Goal: Communication & Community: Ask a question

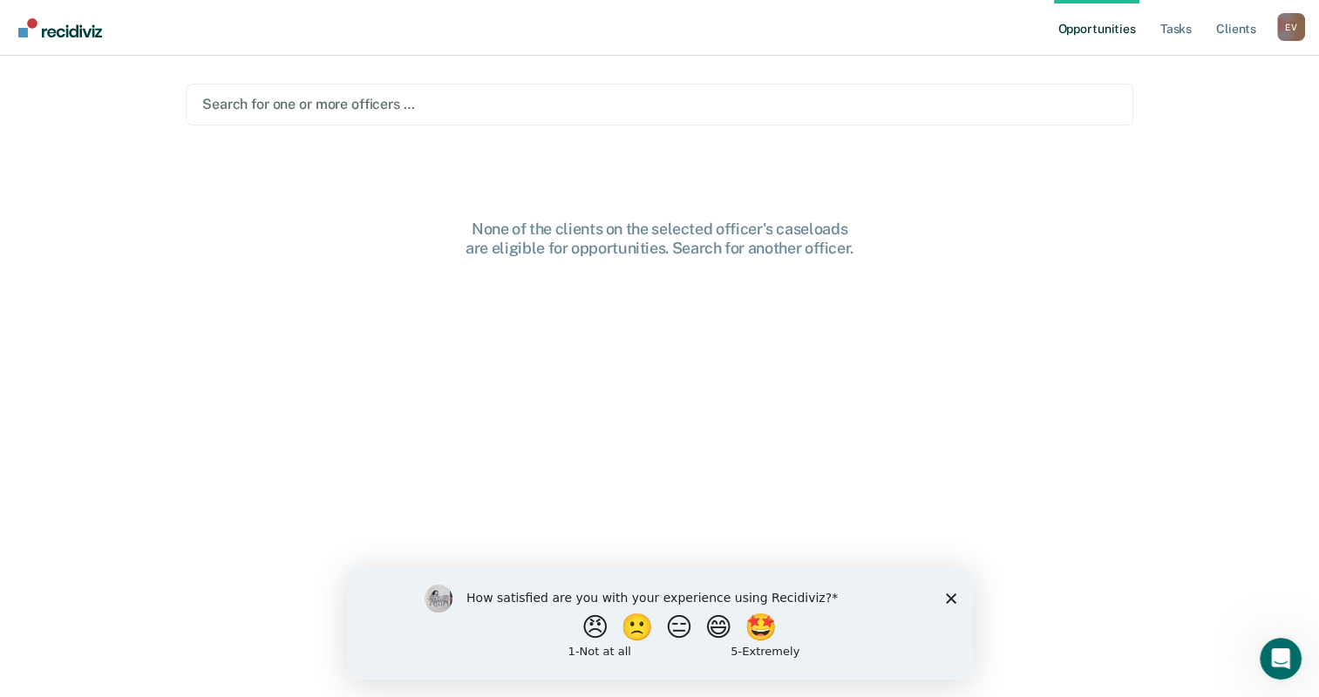
click at [946, 596] on icon "Close survey" at bounding box center [950, 598] width 10 height 10
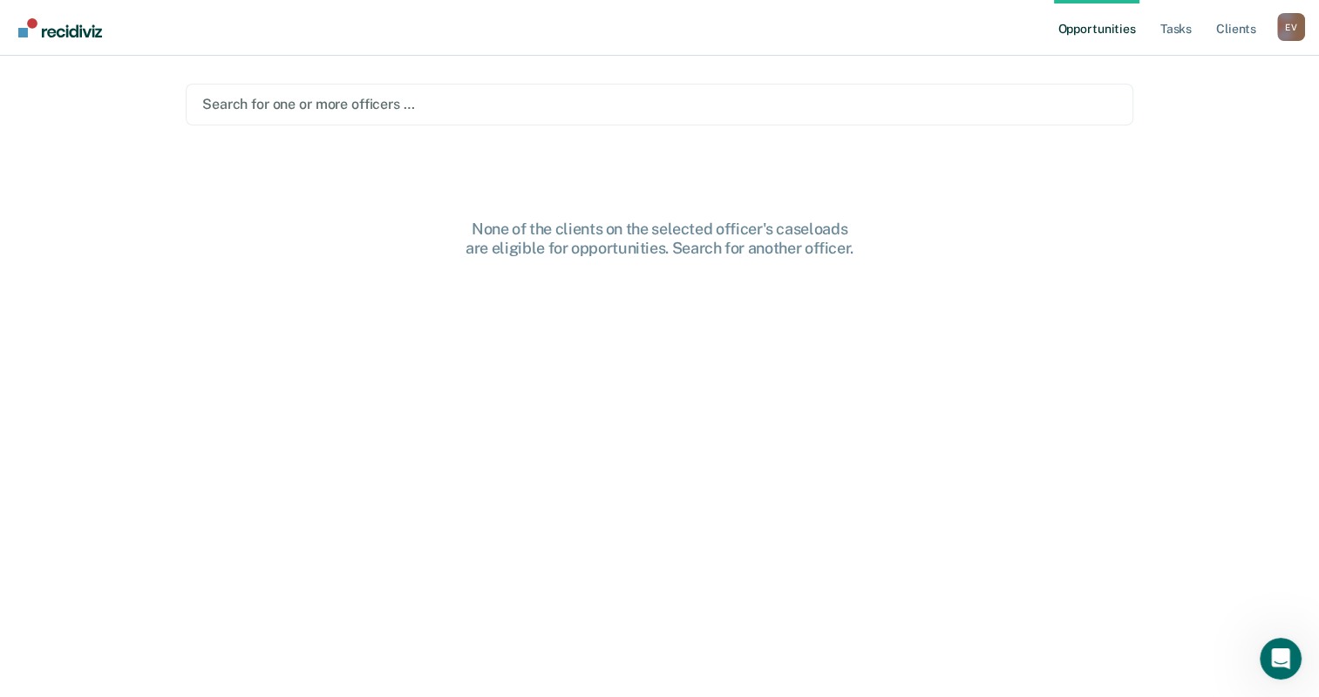
click at [1250, 138] on div "Opportunities Tasks Client s [PERSON_NAME] E V Profile How it works Log Out Sea…" at bounding box center [659, 348] width 1319 height 697
click at [1124, 25] on link "Opportunities" at bounding box center [1096, 28] width 85 height 56
click at [1102, 28] on link "Opportunities" at bounding box center [1096, 28] width 85 height 56
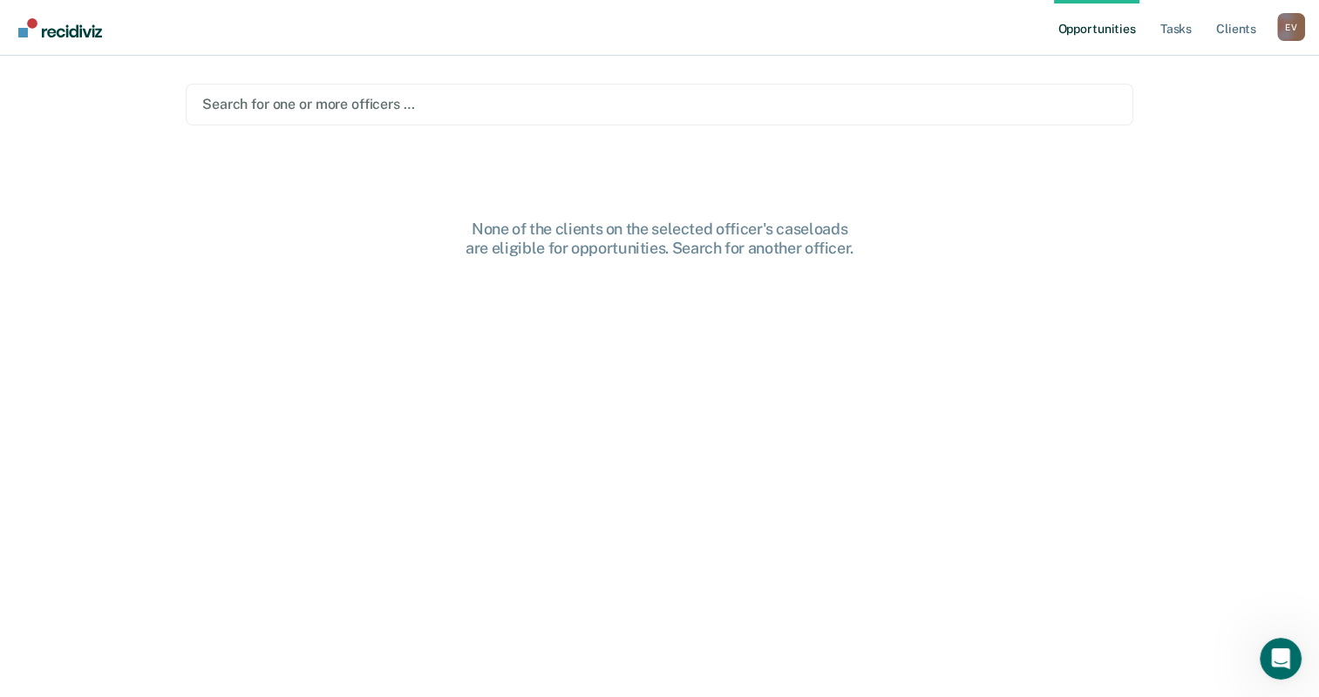
click at [1099, 28] on link "Opportunities" at bounding box center [1096, 28] width 85 height 56
click at [1099, 29] on link "Opportunities" at bounding box center [1096, 28] width 85 height 56
click at [1096, 31] on link "Opportunities" at bounding box center [1096, 28] width 85 height 56
click at [1240, 357] on div "Opportunities Tasks Client s [PERSON_NAME] E V Profile How it works Log Out Sea…" at bounding box center [659, 348] width 1319 height 697
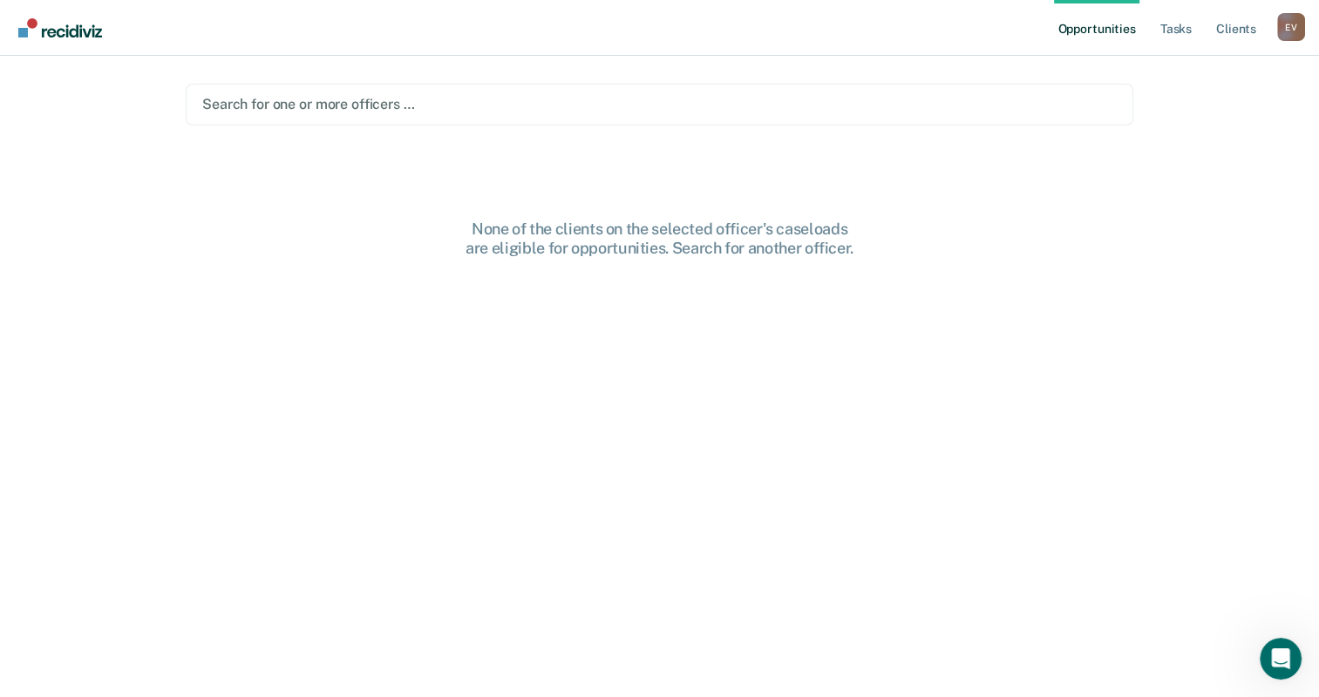
click at [1100, 30] on link "Opportunities" at bounding box center [1096, 28] width 85 height 56
click at [1102, 31] on link "Opportunities" at bounding box center [1096, 28] width 85 height 56
click at [1178, 29] on link "Tasks" at bounding box center [1176, 28] width 38 height 56
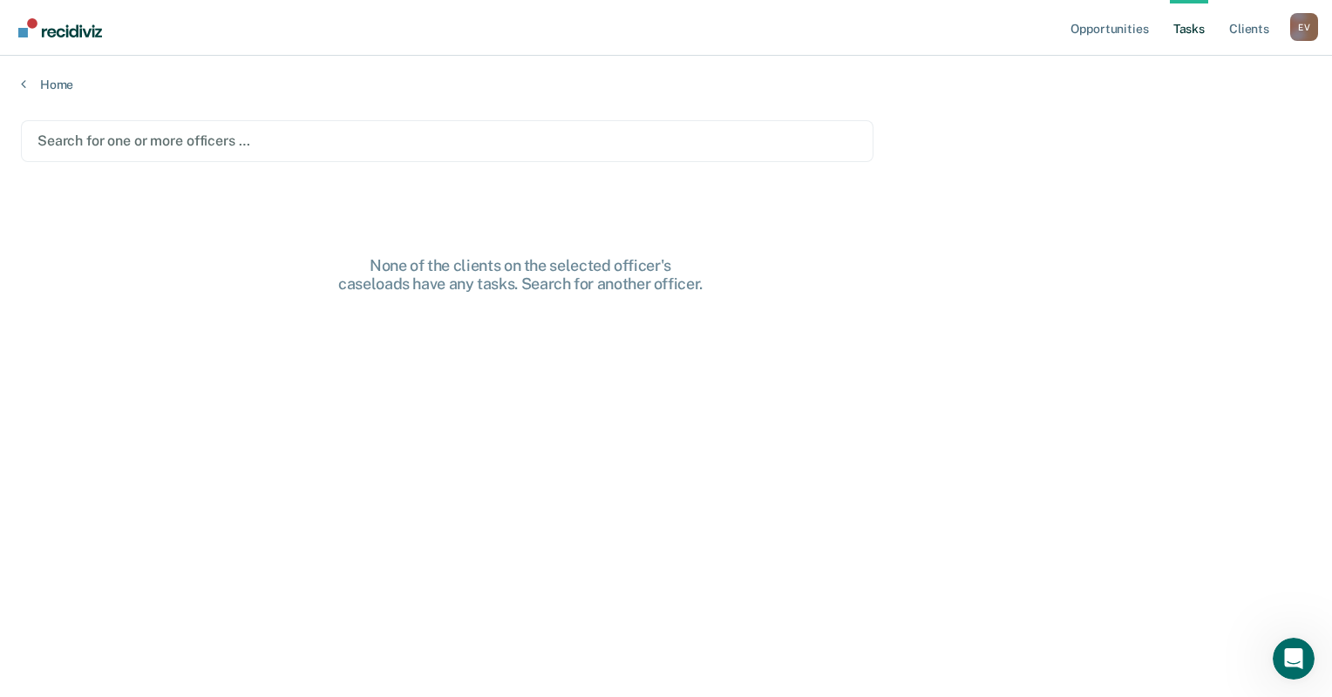
click at [1200, 30] on link "Tasks" at bounding box center [1189, 28] width 38 height 56
click at [1145, 32] on link "Opportunities" at bounding box center [1109, 28] width 85 height 56
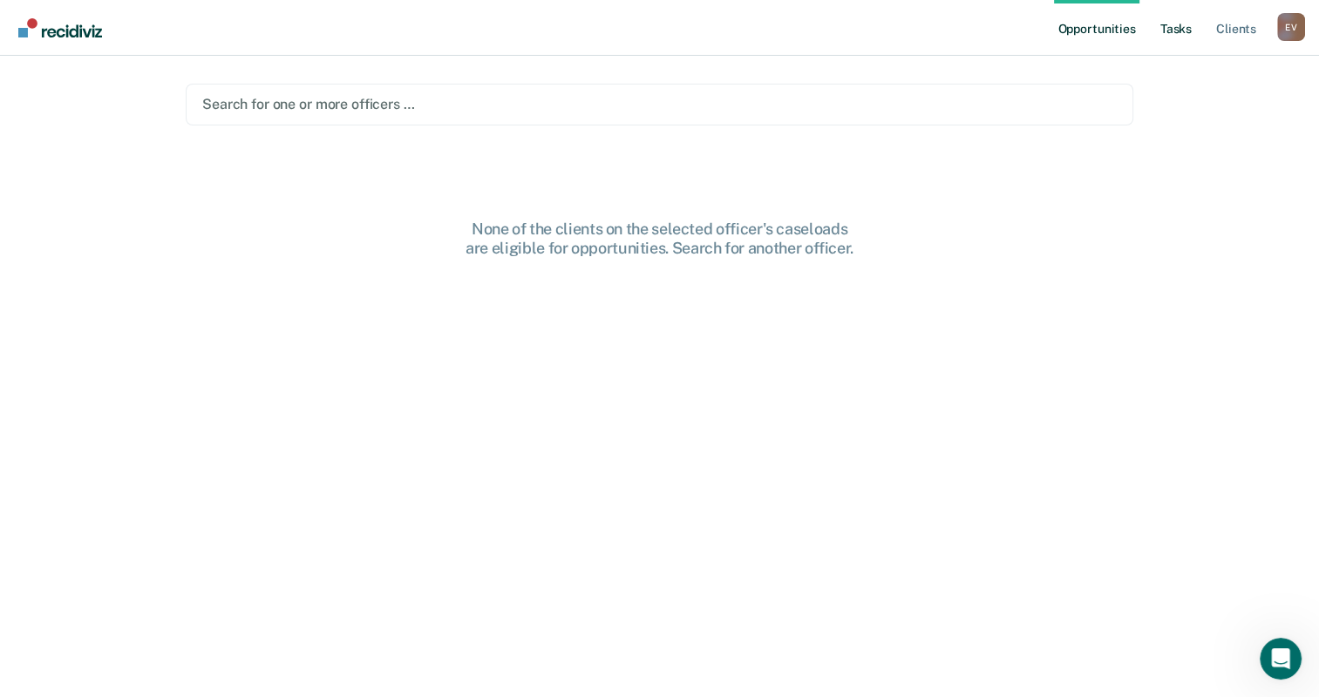
click at [1186, 31] on link "Tasks" at bounding box center [1176, 28] width 38 height 56
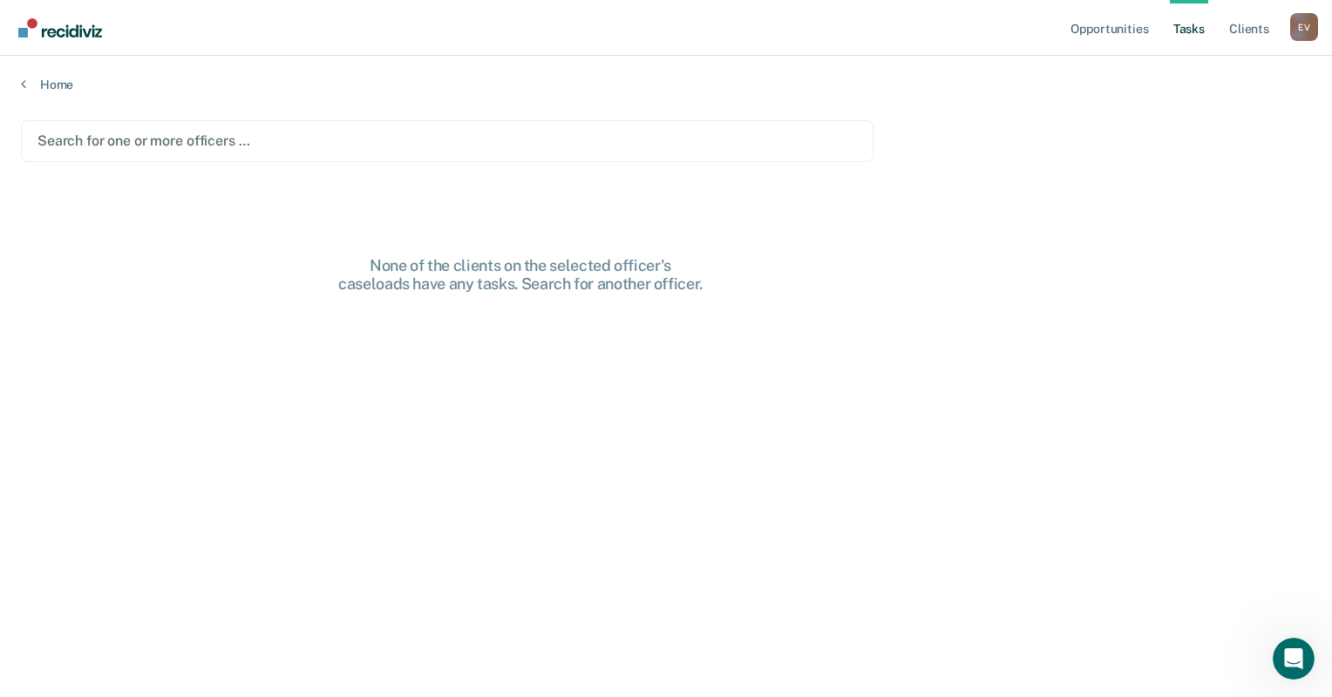
click at [1180, 30] on link "Tasks" at bounding box center [1189, 28] width 38 height 56
click at [1107, 25] on link "Opportunities" at bounding box center [1109, 28] width 85 height 56
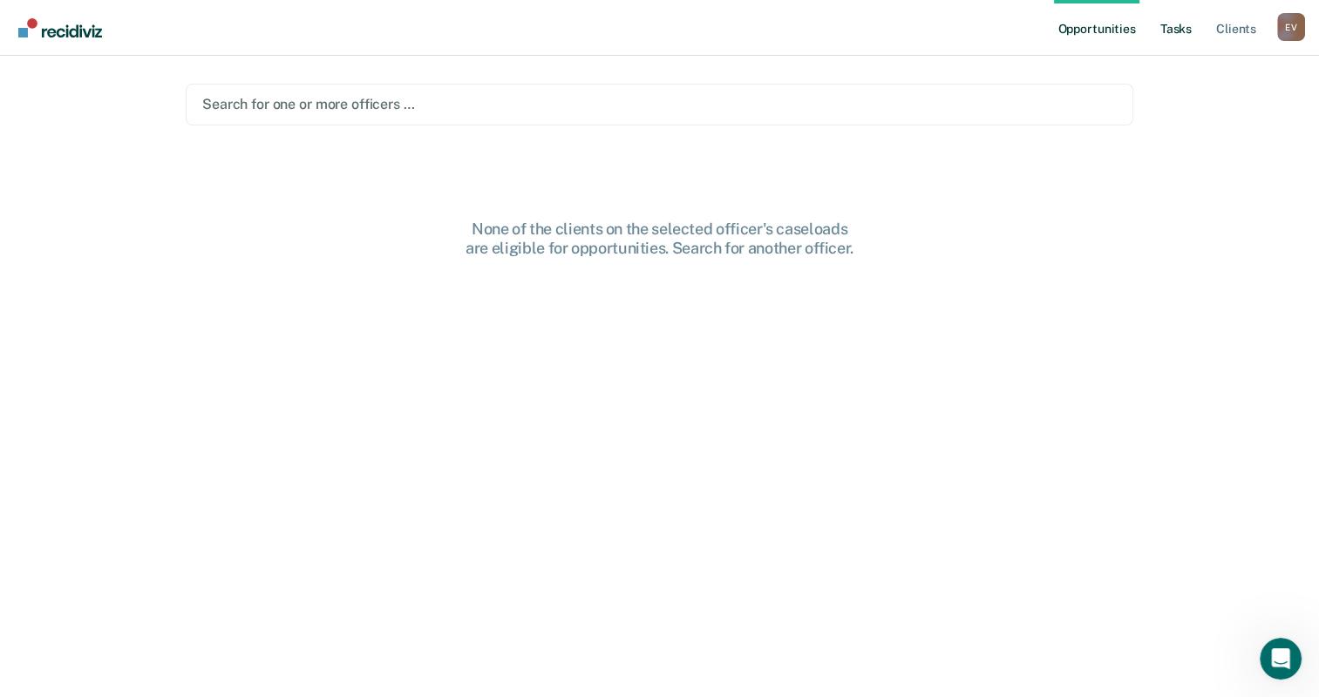
click at [1170, 26] on link "Tasks" at bounding box center [1176, 28] width 38 height 56
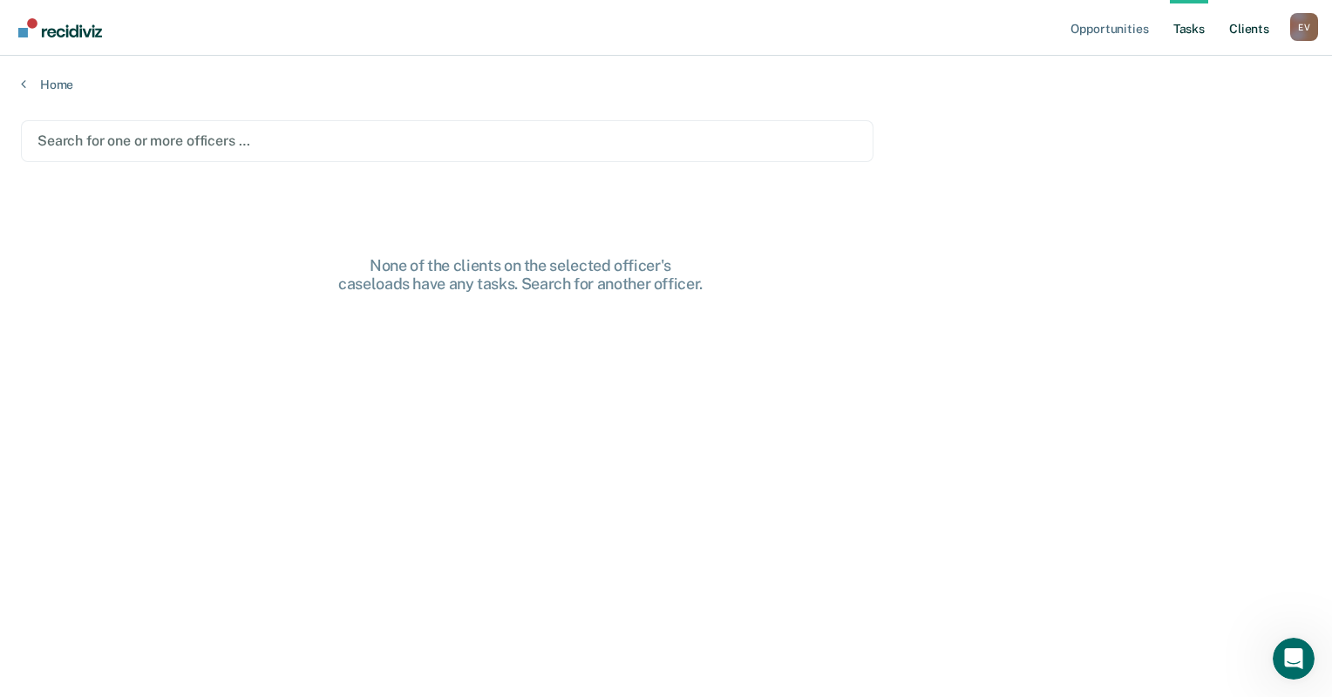
click at [1252, 28] on link "Client s" at bounding box center [1249, 28] width 47 height 56
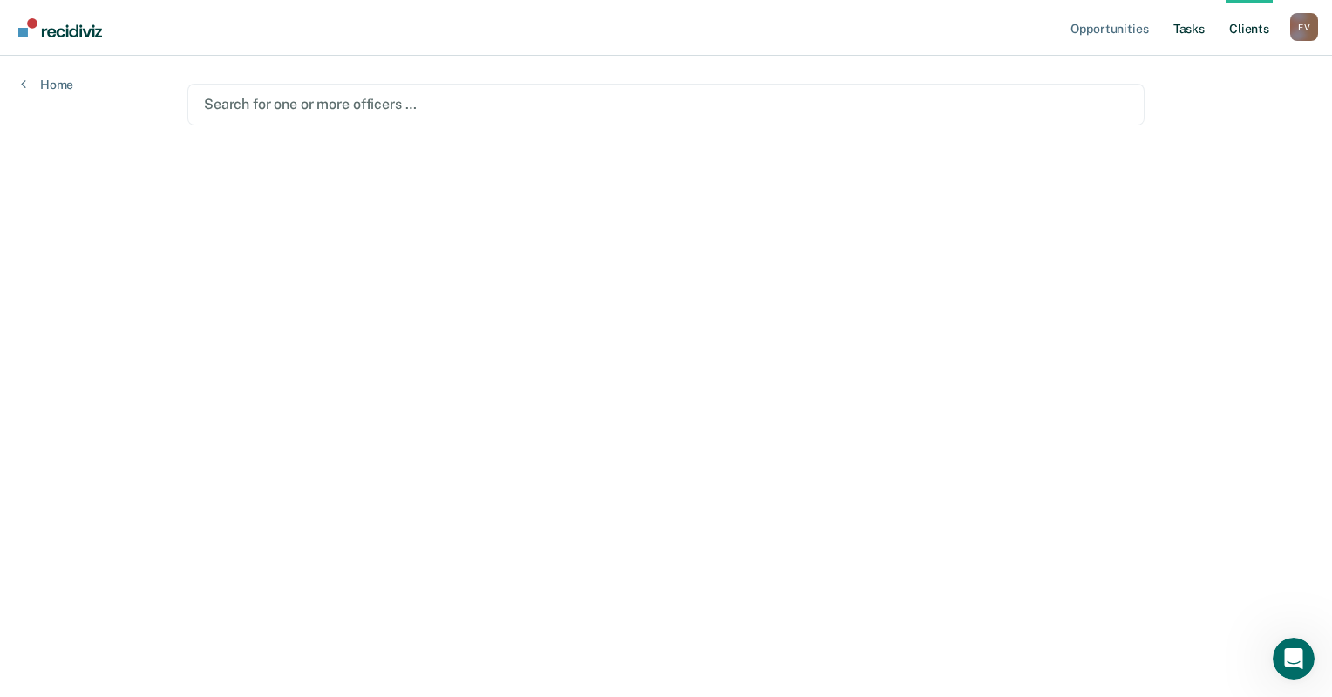
click at [1181, 31] on link "Tasks" at bounding box center [1189, 28] width 38 height 56
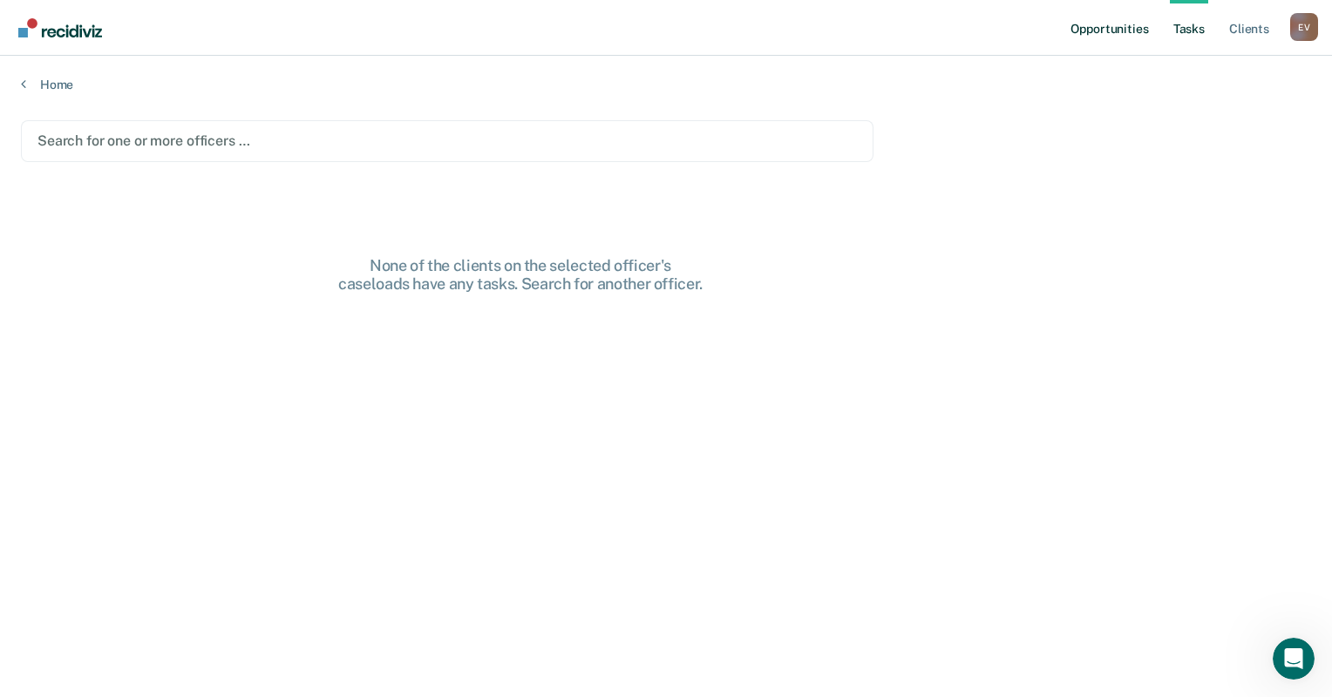
click at [1127, 35] on link "Opportunities" at bounding box center [1109, 28] width 85 height 56
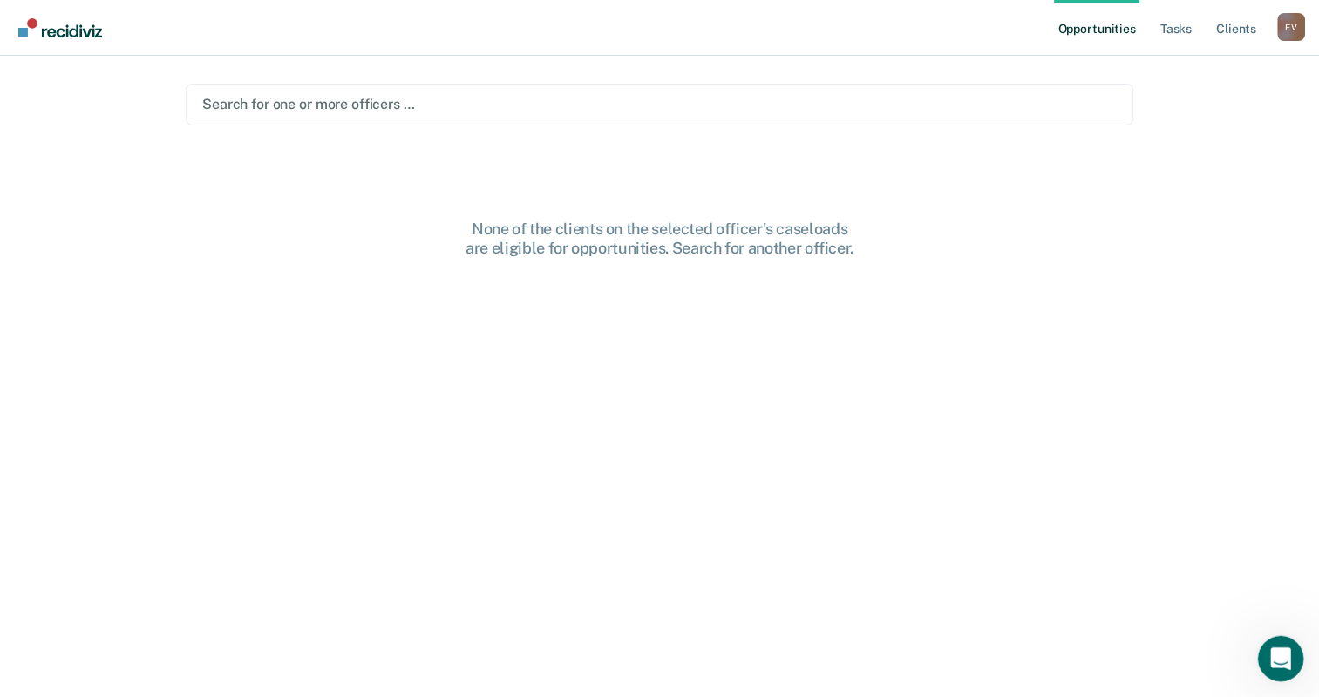
click at [1278, 657] on icon "Open Intercom Messenger" at bounding box center [1278, 657] width 12 height 14
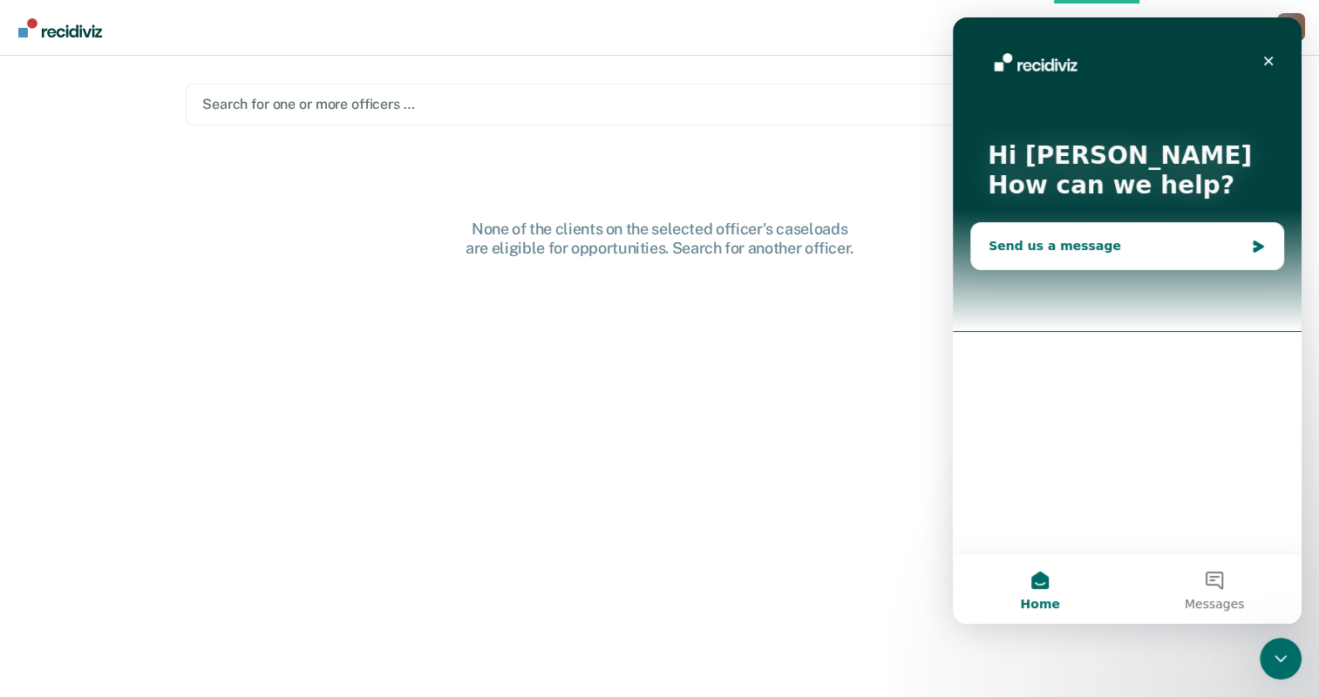
click at [1075, 252] on div "Send us a message" at bounding box center [1116, 246] width 255 height 18
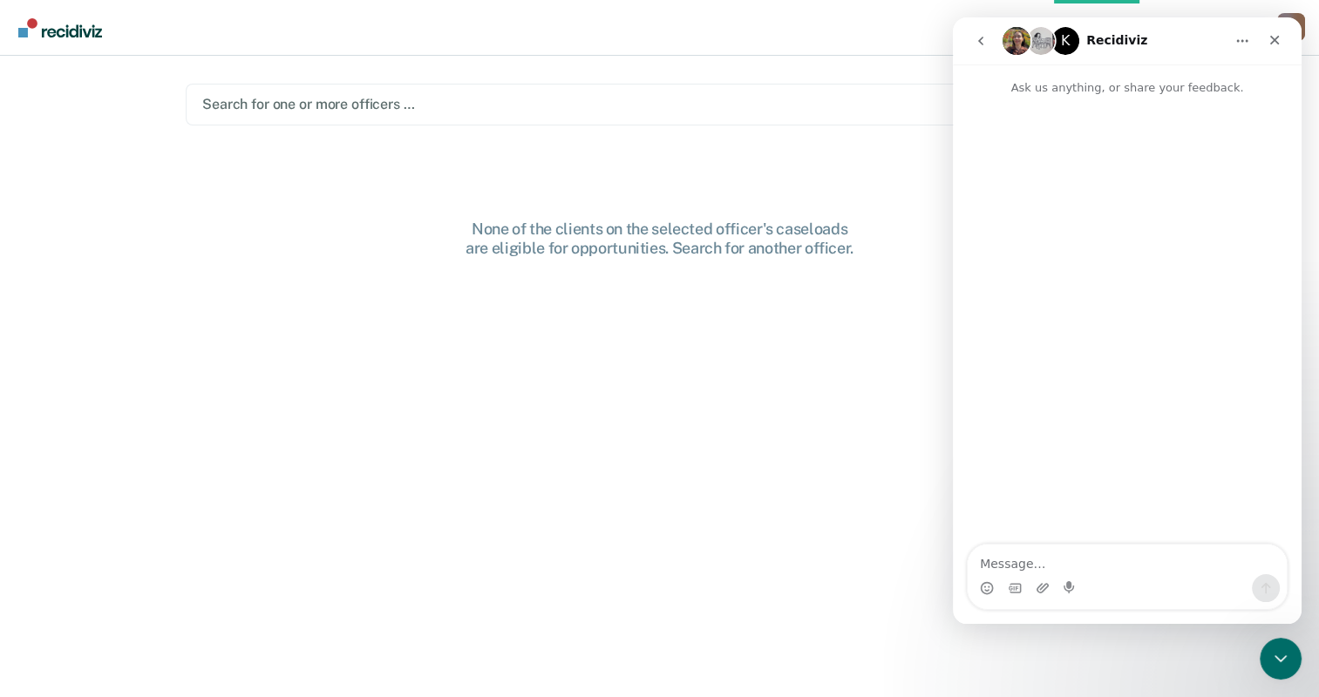
click at [1154, 569] on textarea "Message…" at bounding box center [1127, 560] width 319 height 30
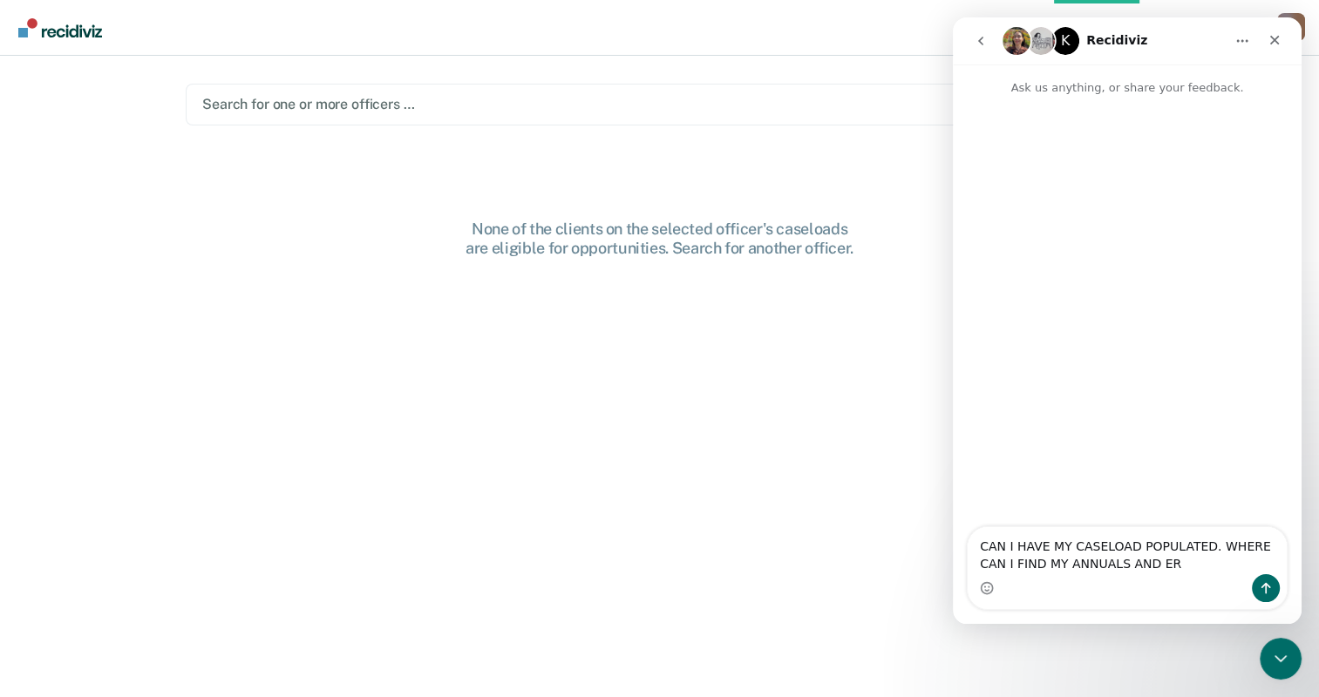
type textarea "CAN I HAVE MY CASELOAD POPULATED. WHERE CAN I FIND MY ANNUALS AND ERS"
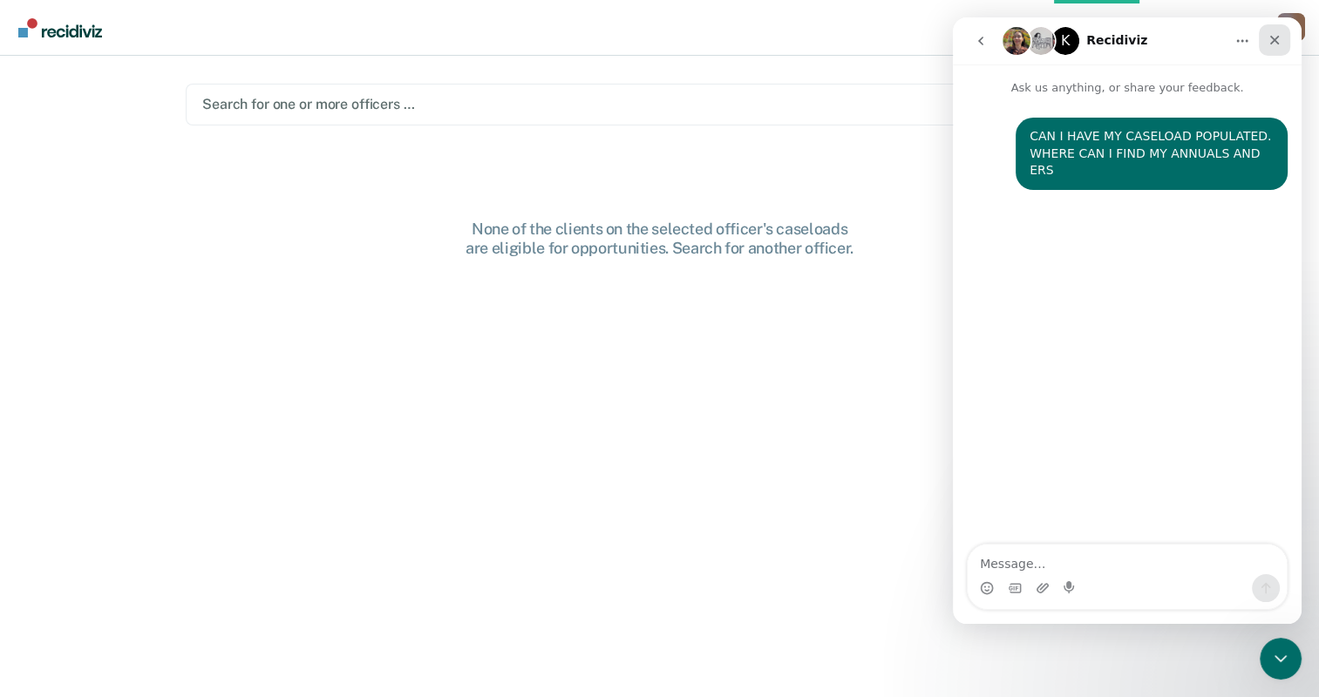
click at [1276, 37] on icon "Close" at bounding box center [1275, 41] width 10 height 10
